Goal: Book appointment/travel/reservation

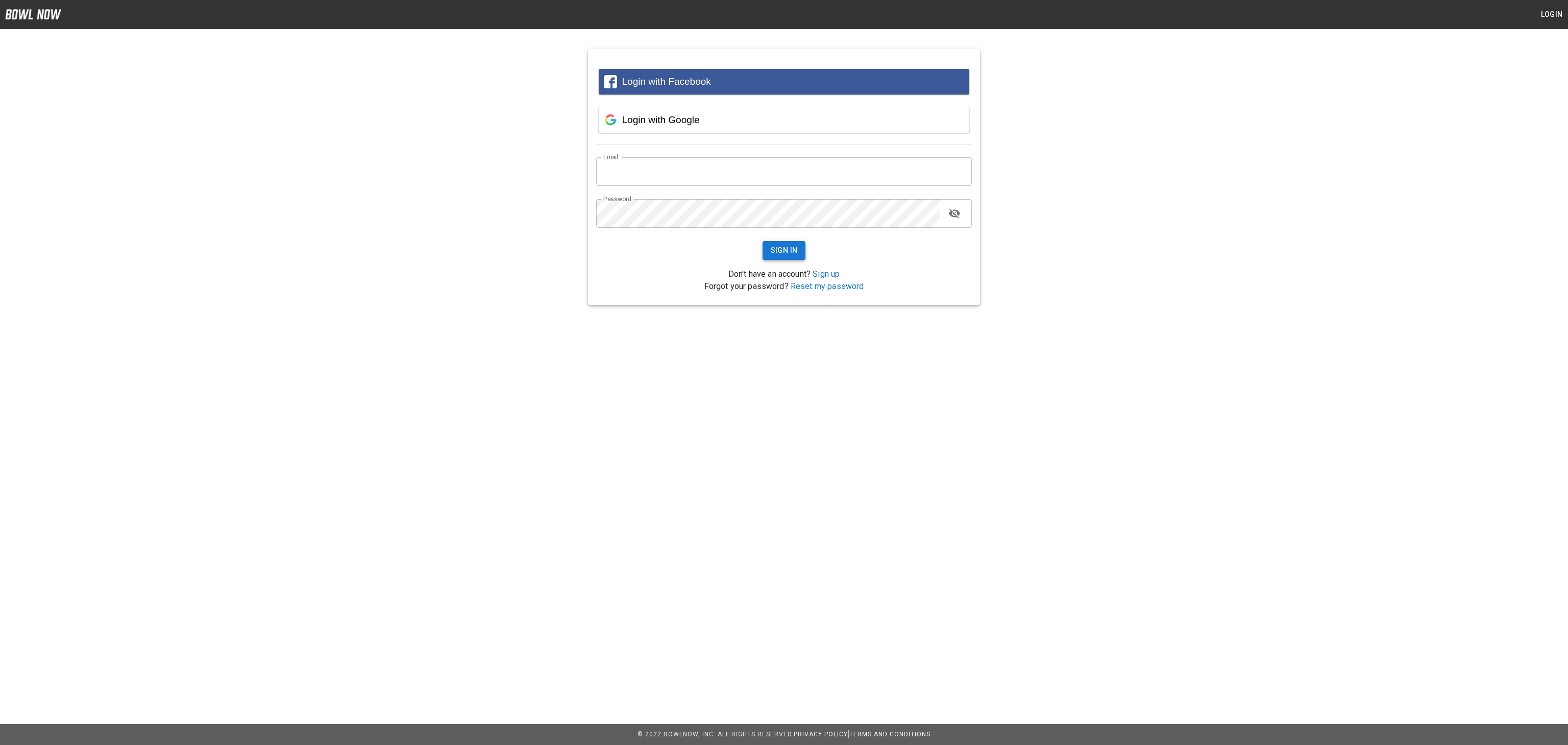
type input "**********"
click at [792, 253] on button "Sign In" at bounding box center [784, 250] width 44 height 18
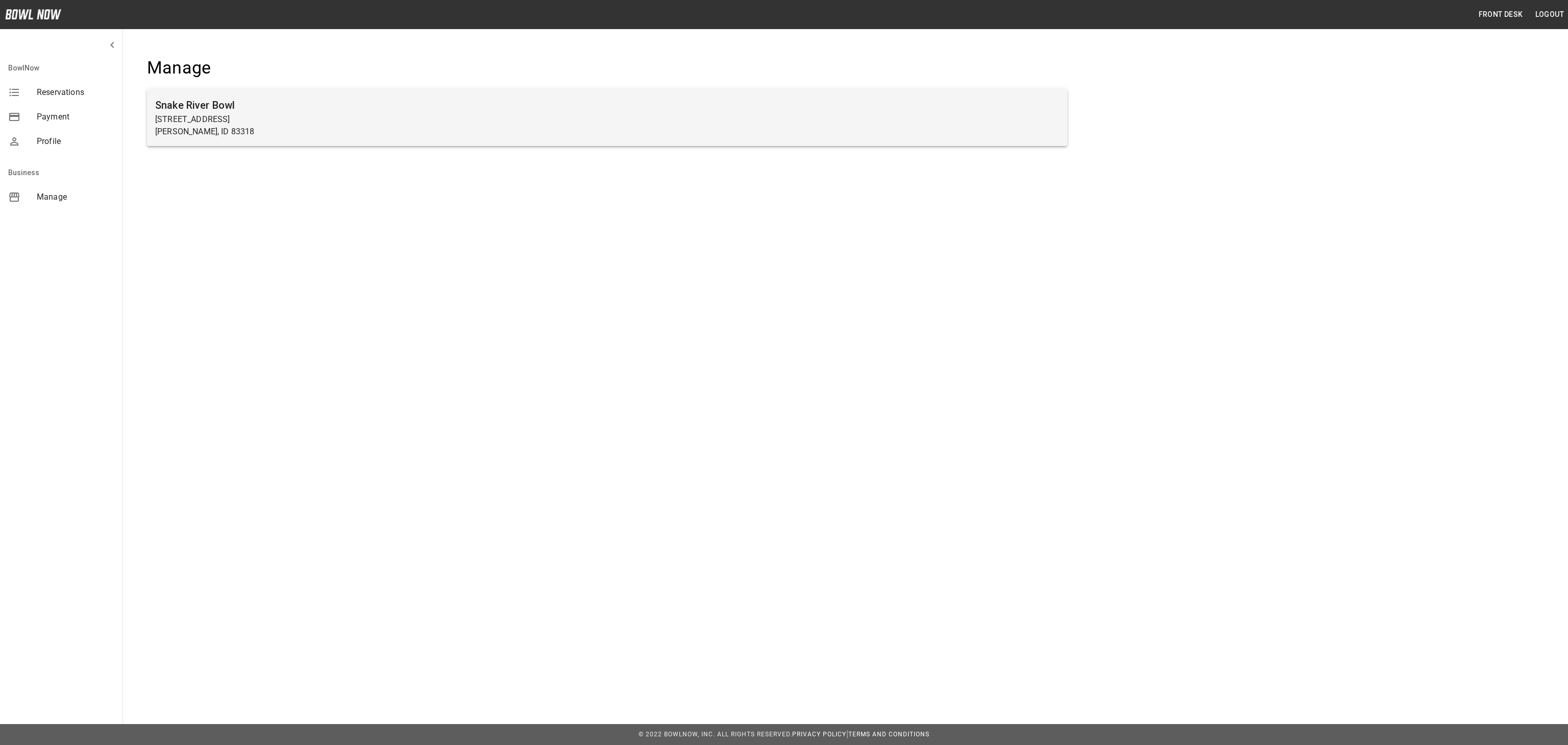
click at [796, 145] on div "Snake River Bowl 725 Minidoka Ave Burley, ID 83318" at bounding box center [607, 117] width 920 height 57
